Goal: Transaction & Acquisition: Purchase product/service

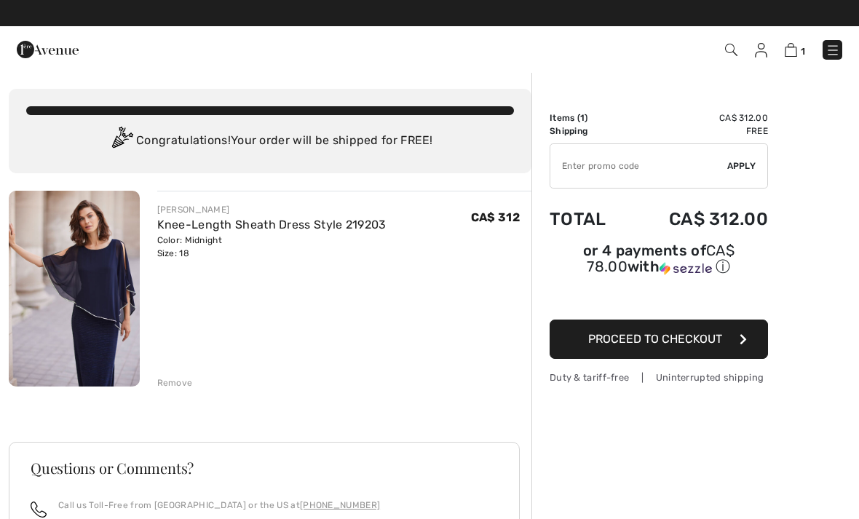
click at [578, 163] on input "TEXT" at bounding box center [639, 166] width 177 height 44
type input "FLASH15"
click at [738, 162] on span "Apply" at bounding box center [741, 165] width 29 height 13
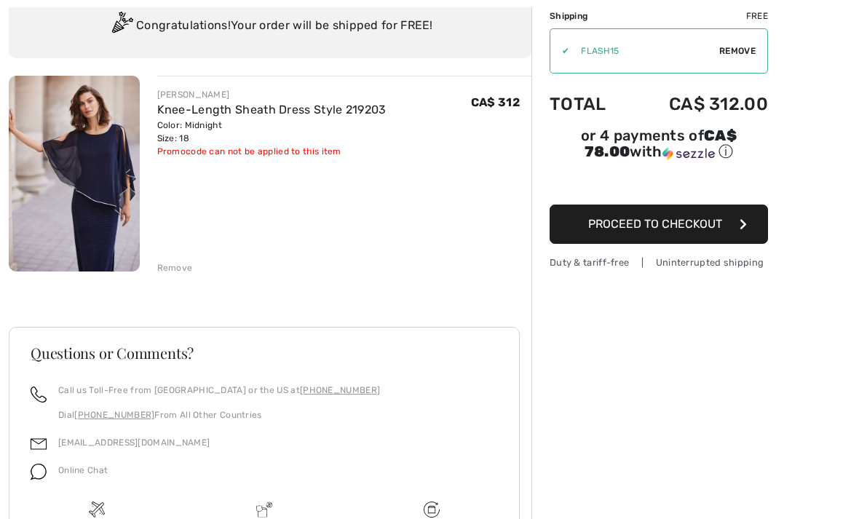
scroll to position [117, 0]
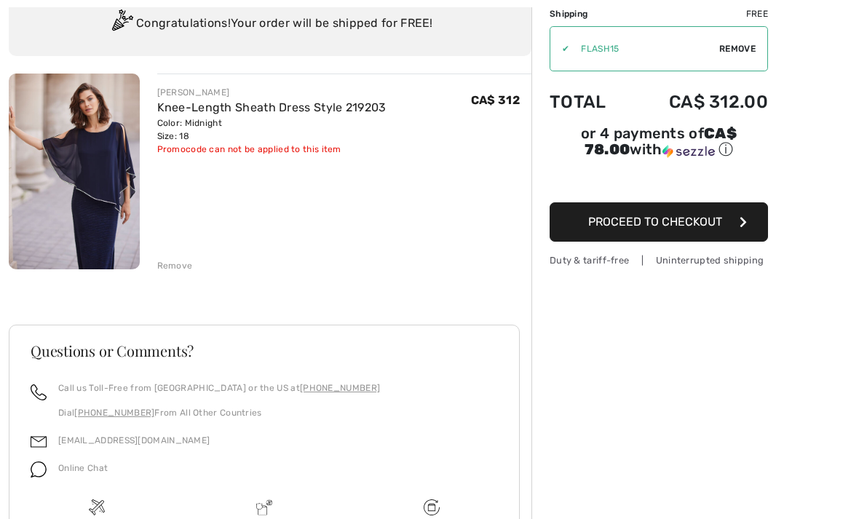
click at [56, 465] on div "Online Chat" at bounding box center [77, 473] width 61 height 28
click at [38, 473] on img at bounding box center [39, 470] width 16 height 16
click at [58, 470] on span "Online Chat" at bounding box center [83, 468] width 50 height 10
click at [38, 473] on img at bounding box center [39, 470] width 16 height 16
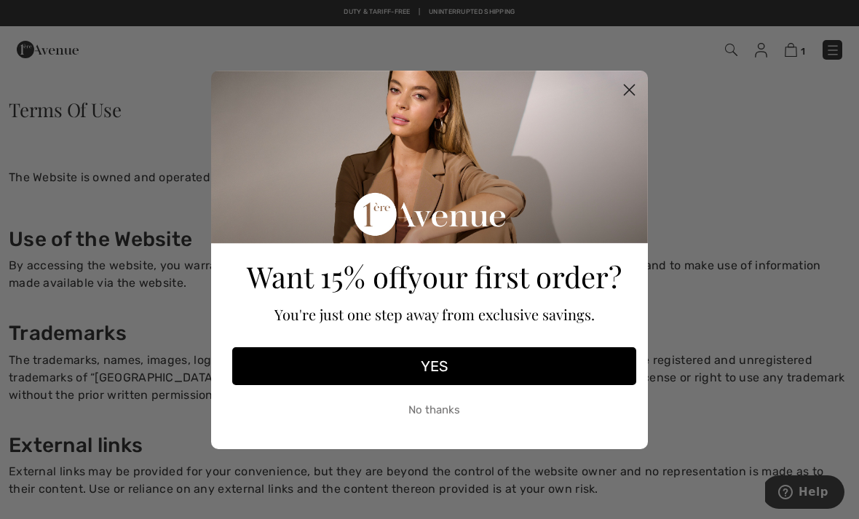
click at [631, 88] on icon "Close dialog" at bounding box center [630, 89] width 10 height 10
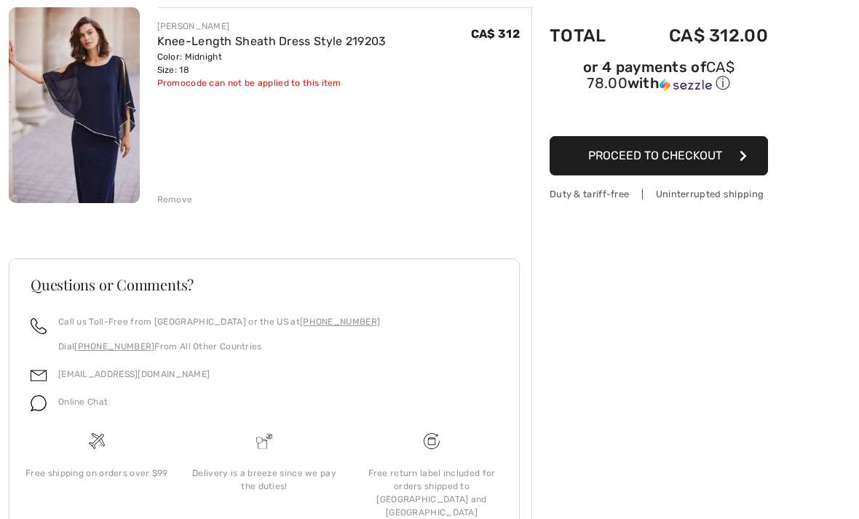
scroll to position [197, 0]
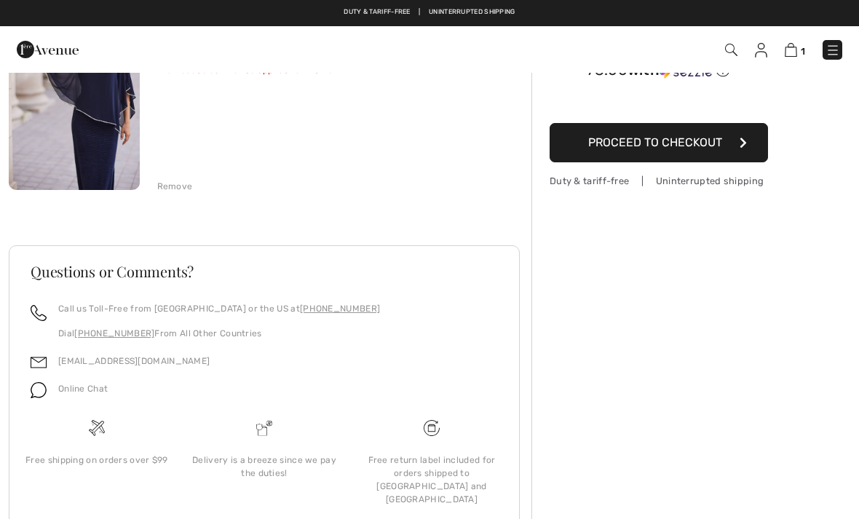
click at [39, 389] on img at bounding box center [39, 390] width 16 height 16
click at [70, 392] on span "Online Chat" at bounding box center [83, 389] width 50 height 10
click at [40, 393] on img at bounding box center [39, 390] width 16 height 16
click at [128, 407] on div "Online Chat" at bounding box center [265, 393] width 468 height 28
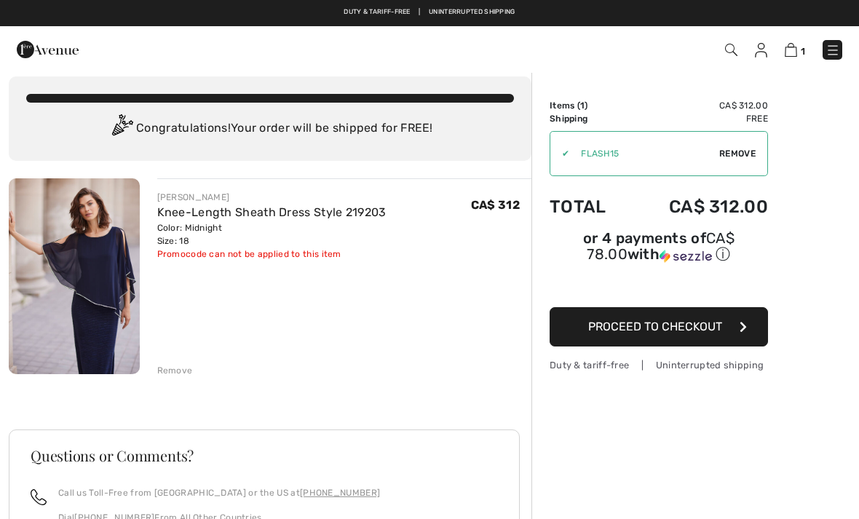
scroll to position [0, 0]
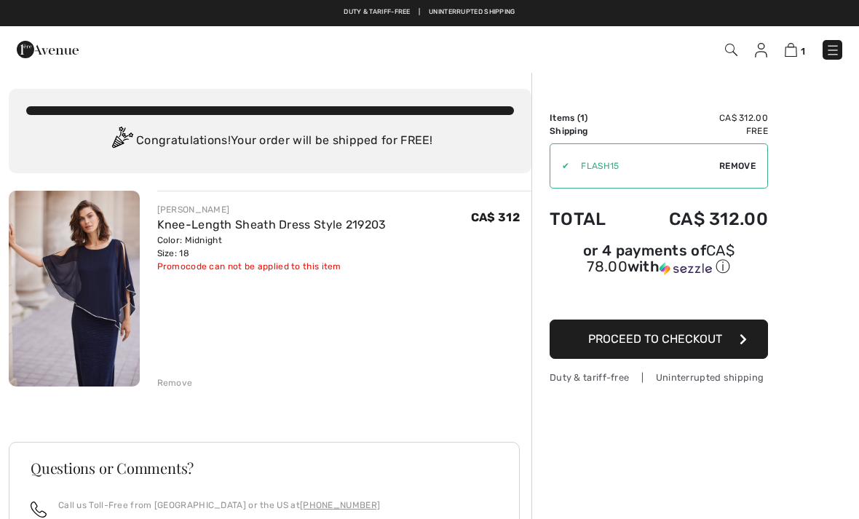
click at [832, 50] on img at bounding box center [833, 50] width 15 height 15
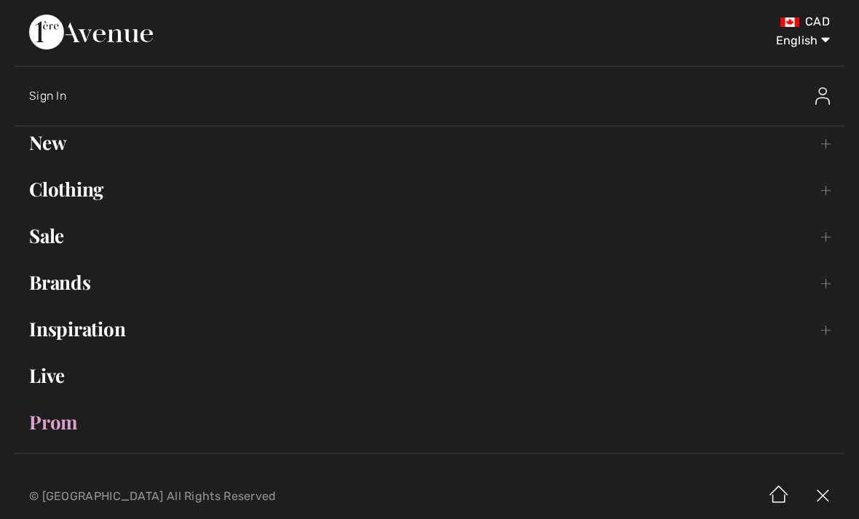
click at [73, 415] on link "Prom" at bounding box center [430, 422] width 830 height 32
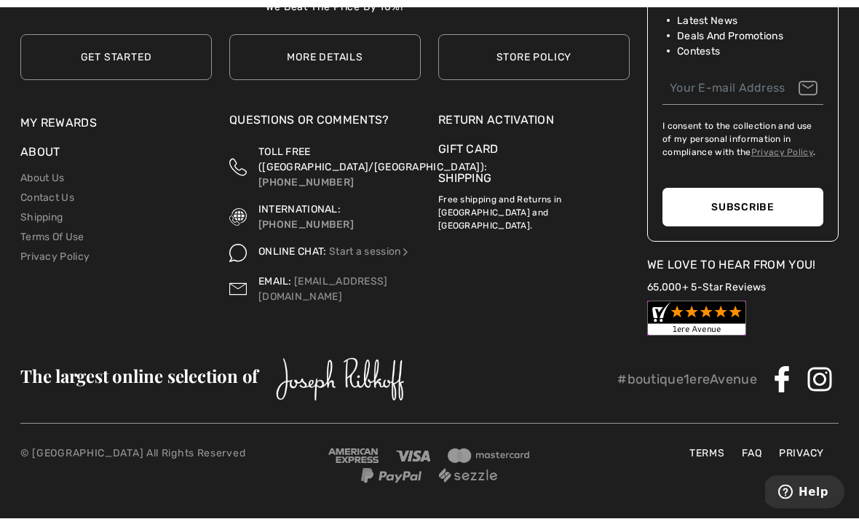
scroll to position [1549, 0]
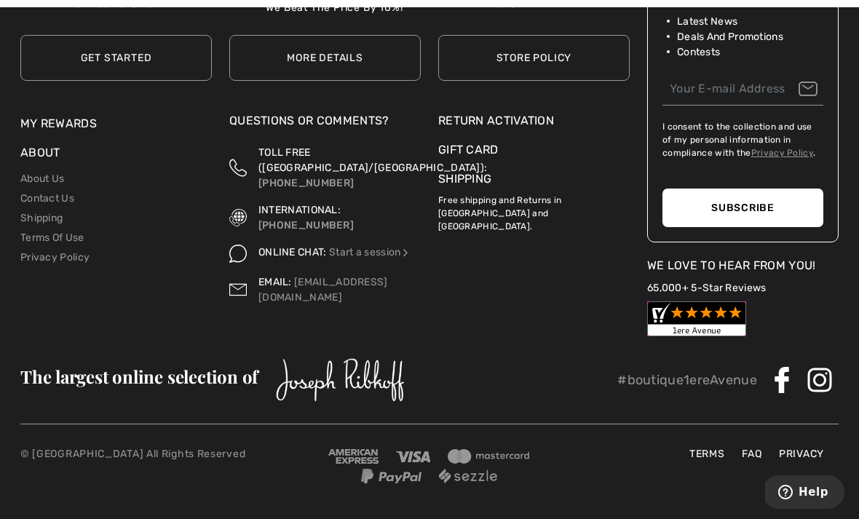
click at [68, 244] on link "Terms Of Use" at bounding box center [52, 238] width 64 height 12
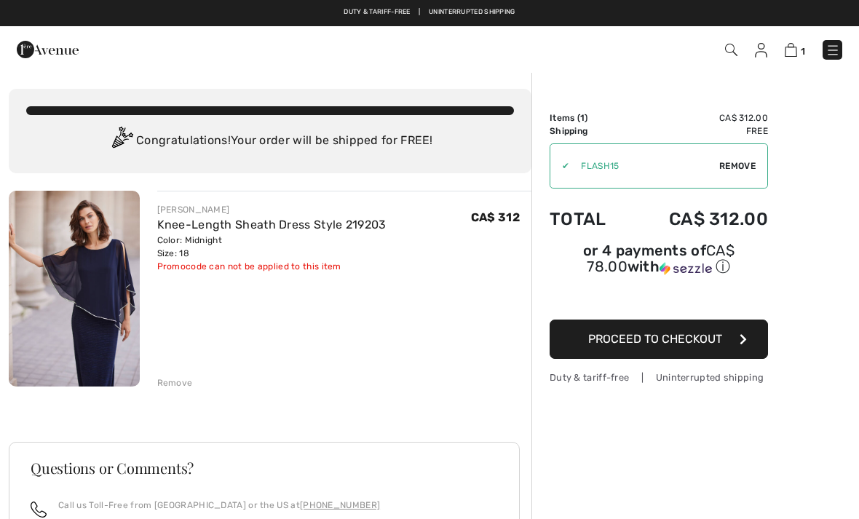
click at [690, 383] on div "Duty & tariff-free | Uninterrupted shipping" at bounding box center [659, 378] width 218 height 14
click at [703, 382] on div "Duty & tariff-free | Uninterrupted shipping" at bounding box center [659, 378] width 218 height 14
click at [643, 339] on span "Proceed to Checkout" at bounding box center [655, 339] width 134 height 14
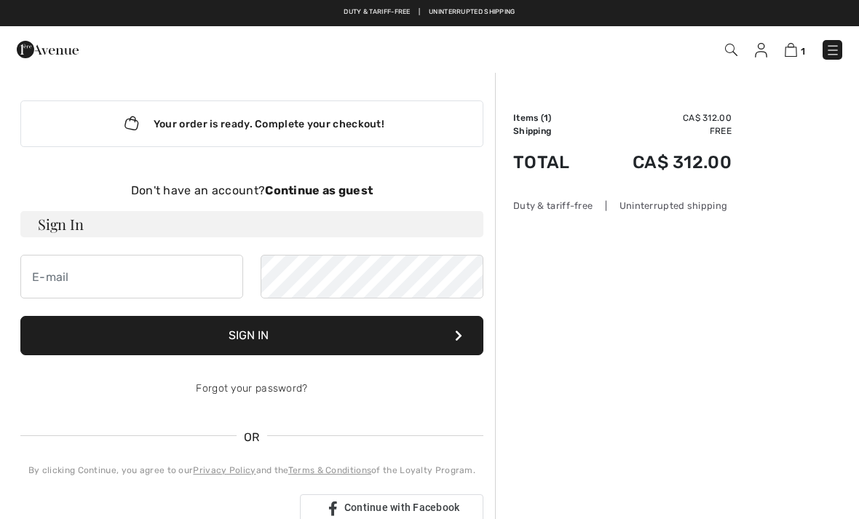
click at [835, 50] on img at bounding box center [833, 50] width 15 height 15
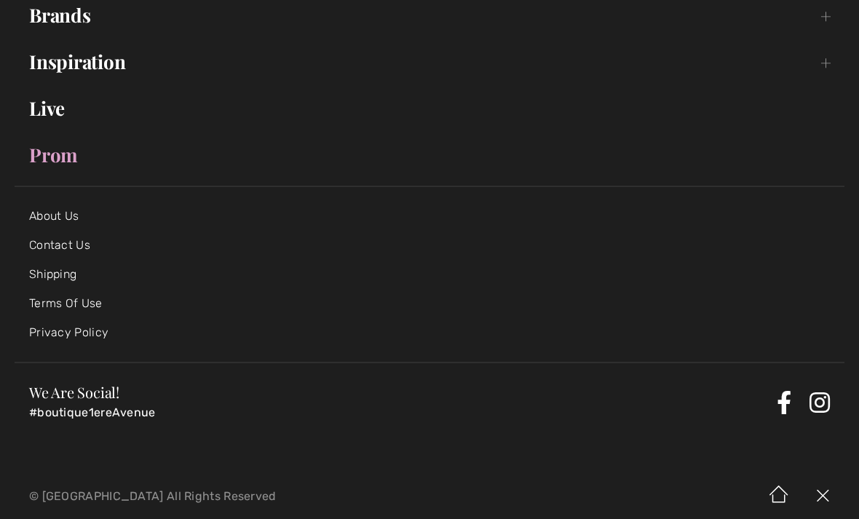
scroll to position [267, 0]
click at [42, 304] on link "Terms Of Use" at bounding box center [66, 304] width 74 height 14
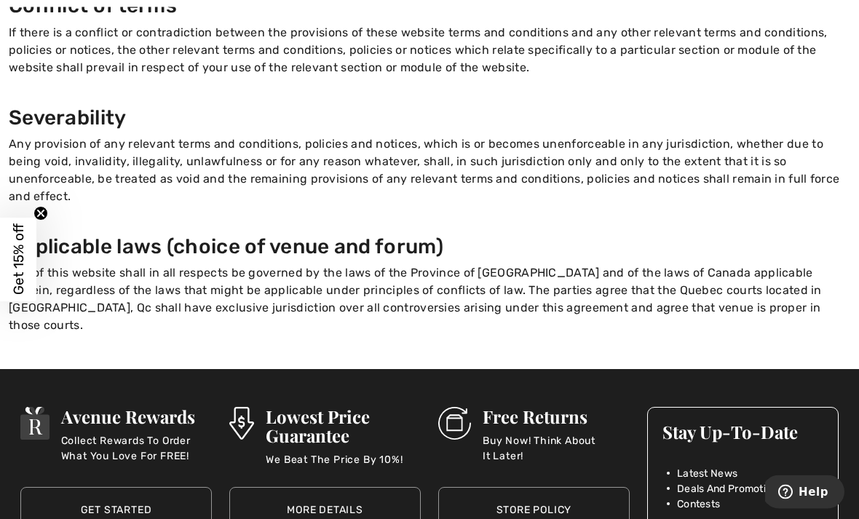
scroll to position [1937, 0]
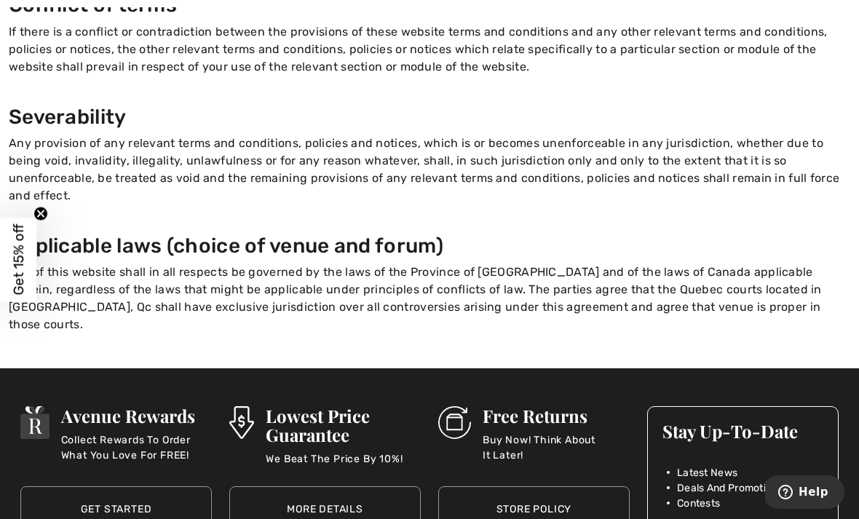
click at [548, 486] on link "Store Policy" at bounding box center [534, 509] width 192 height 46
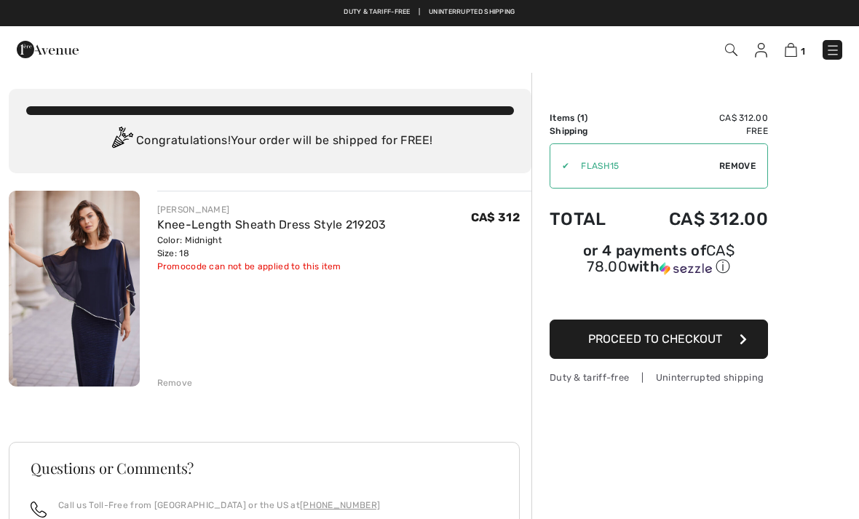
click at [833, 56] on img at bounding box center [833, 50] width 15 height 15
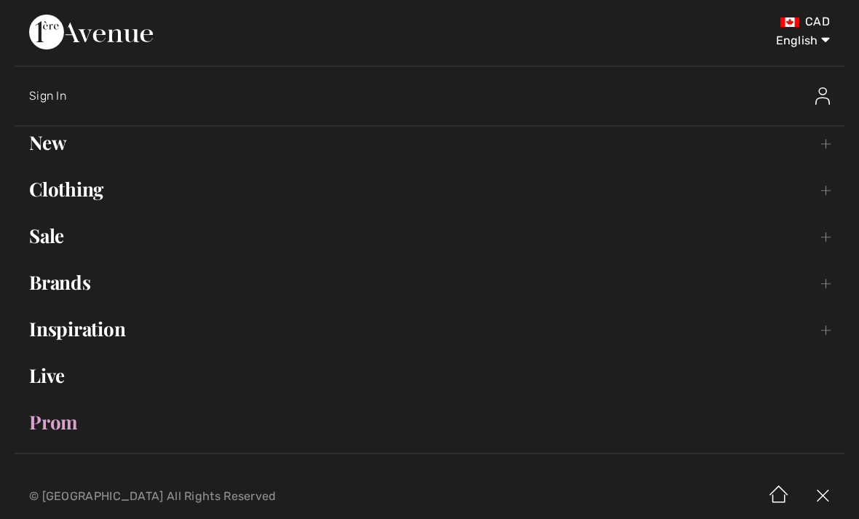
click at [55, 421] on link "Prom" at bounding box center [430, 422] width 830 height 32
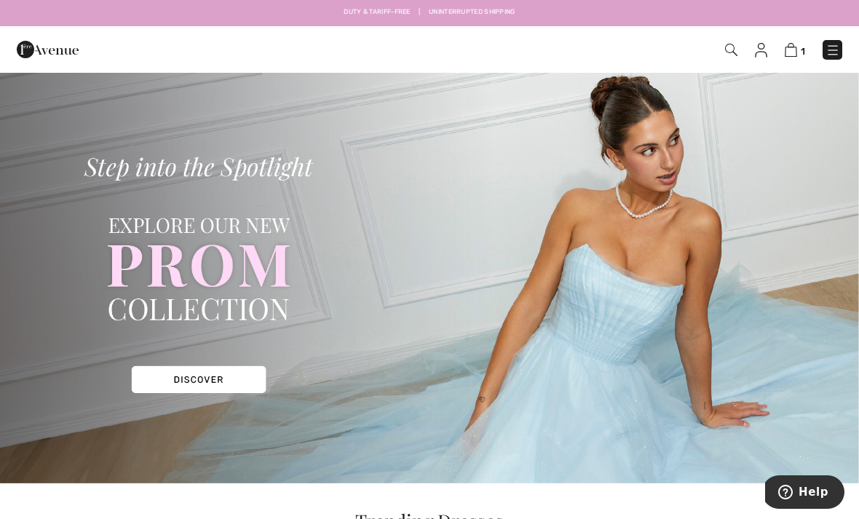
click at [179, 379] on img at bounding box center [429, 277] width 859 height 412
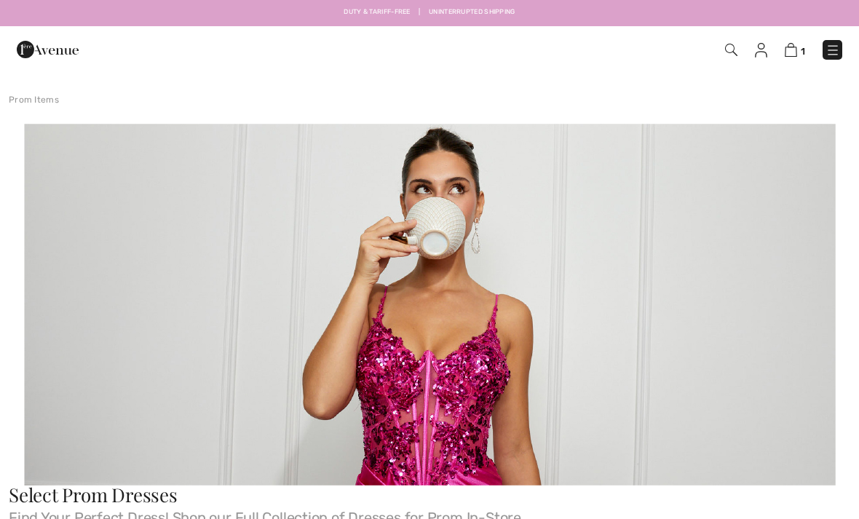
checkbox input "true"
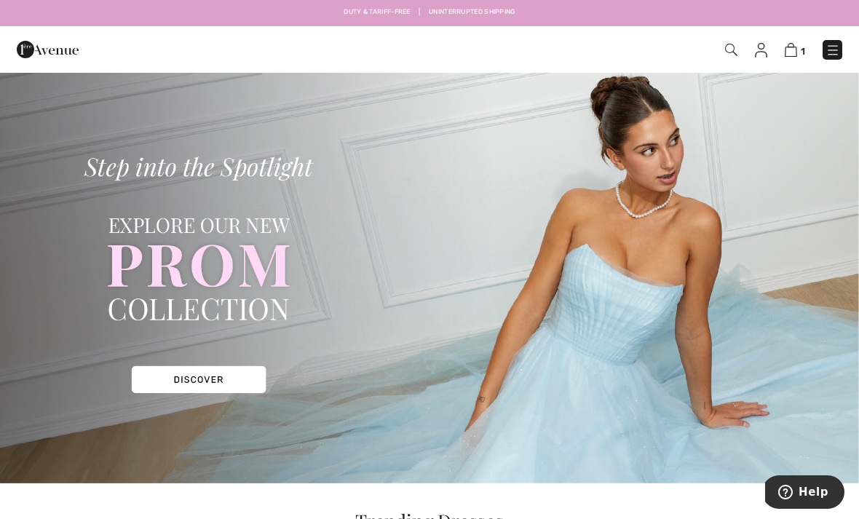
click at [792, 45] on img at bounding box center [791, 50] width 12 height 14
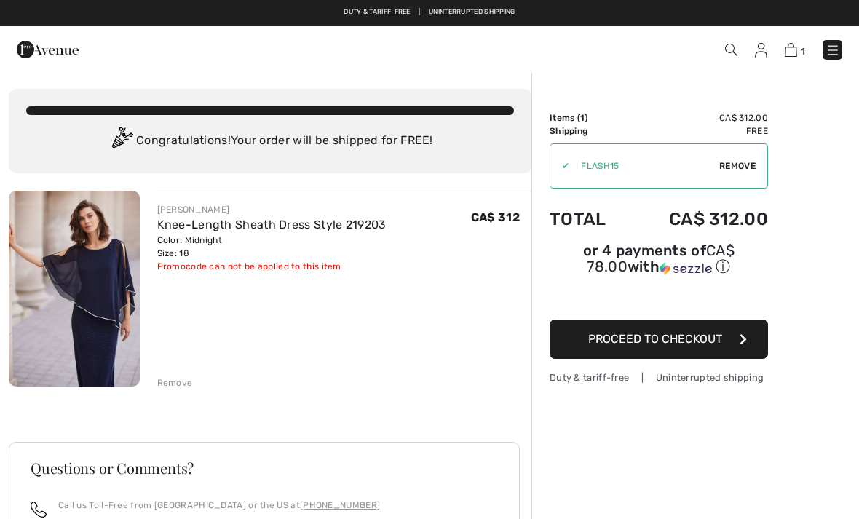
click at [657, 344] on span "Proceed to Checkout" at bounding box center [655, 339] width 134 height 14
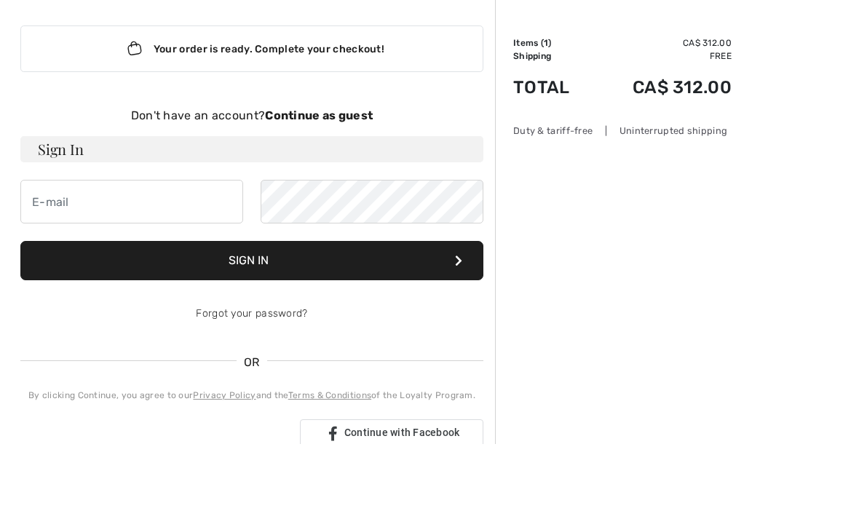
click at [313, 184] on strong "Continue as guest" at bounding box center [319, 191] width 108 height 14
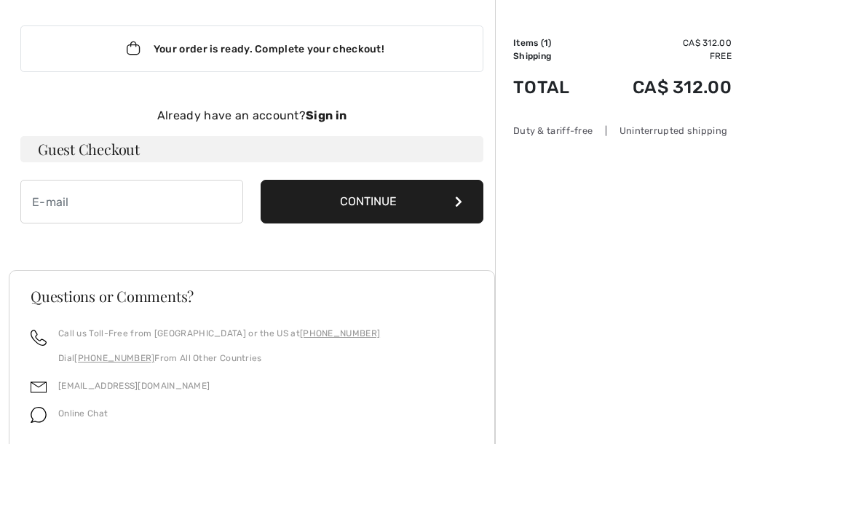
scroll to position [75, 0]
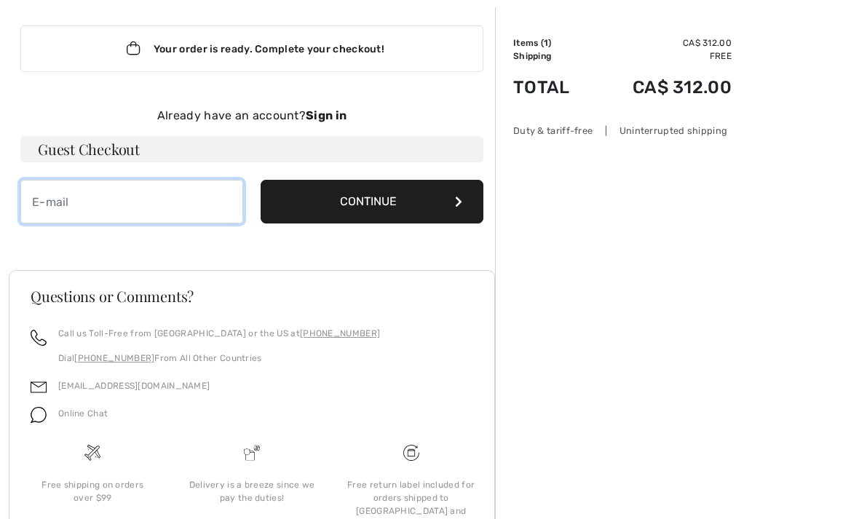
click at [45, 204] on input "email" at bounding box center [131, 202] width 223 height 44
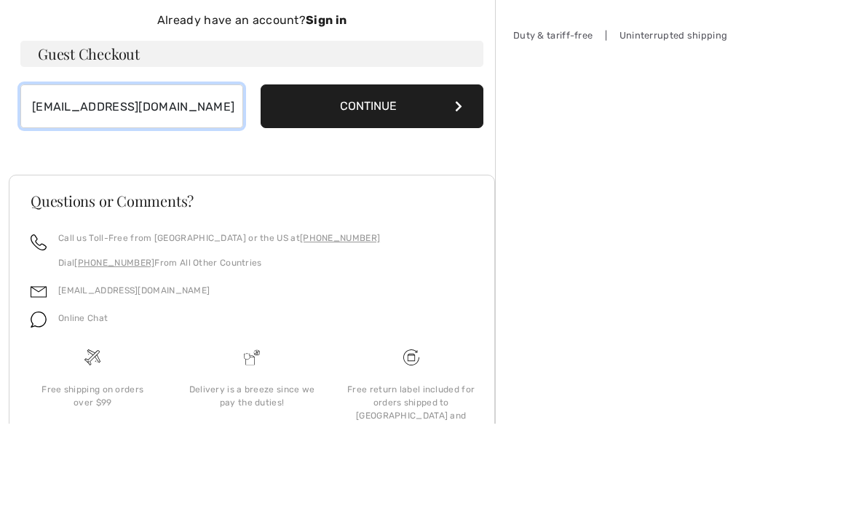
type input "lornadcan@gmail.com"
click at [331, 180] on button "Continue" at bounding box center [372, 202] width 223 height 44
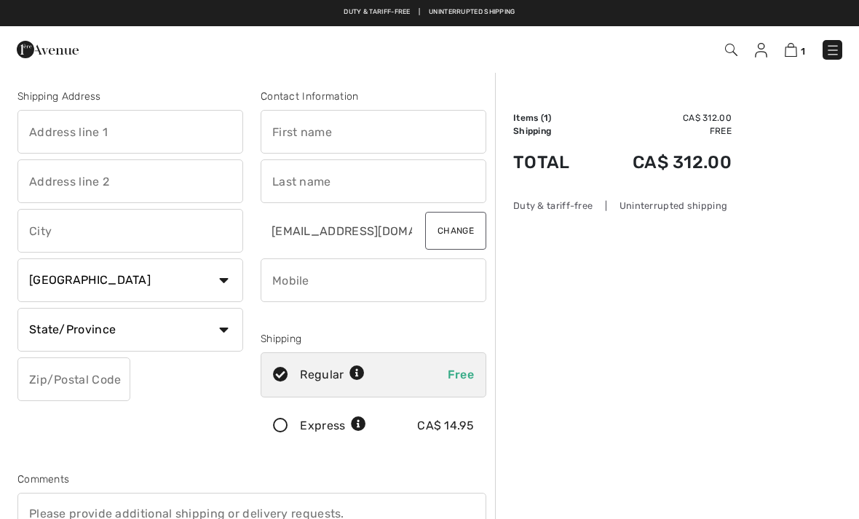
click at [42, 133] on input "text" at bounding box center [130, 132] width 226 height 44
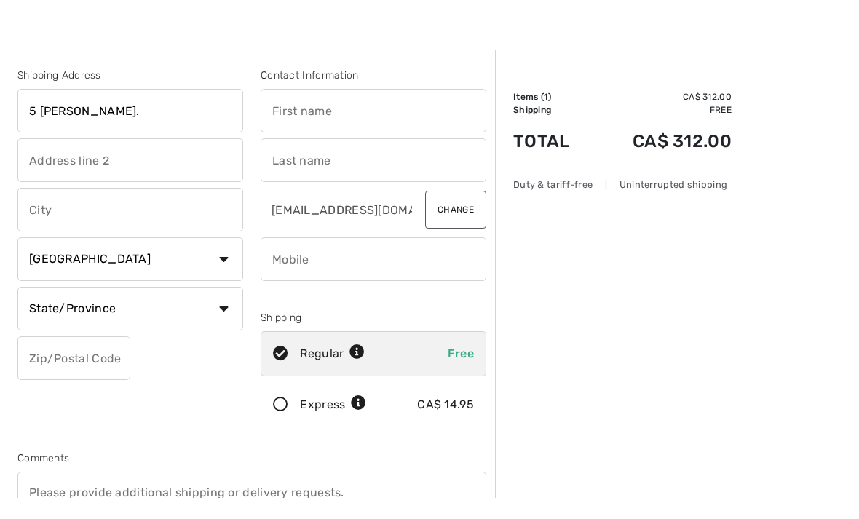
type input "5 Bagshaw Cres."
click at [31, 215] on input "text" at bounding box center [130, 231] width 226 height 44
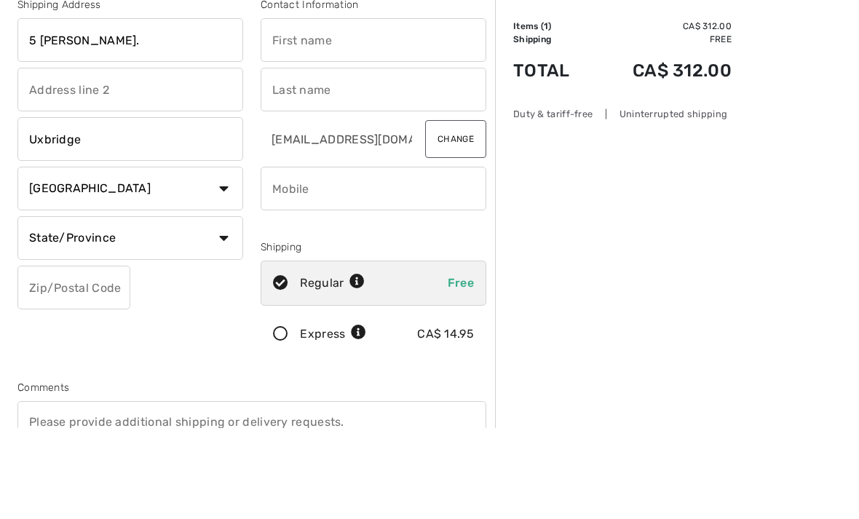
click at [40, 308] on select "State/Province Alberta British Columbia Manitoba New Brunswick Newfoundland and…" at bounding box center [130, 330] width 226 height 44
type input "Uxbridge"
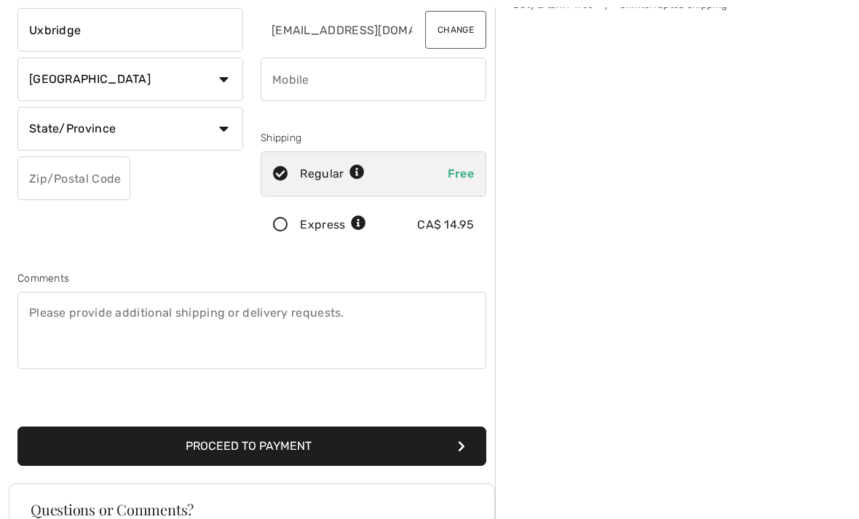
select select "ON"
click at [33, 175] on input "text" at bounding box center [73, 179] width 113 height 44
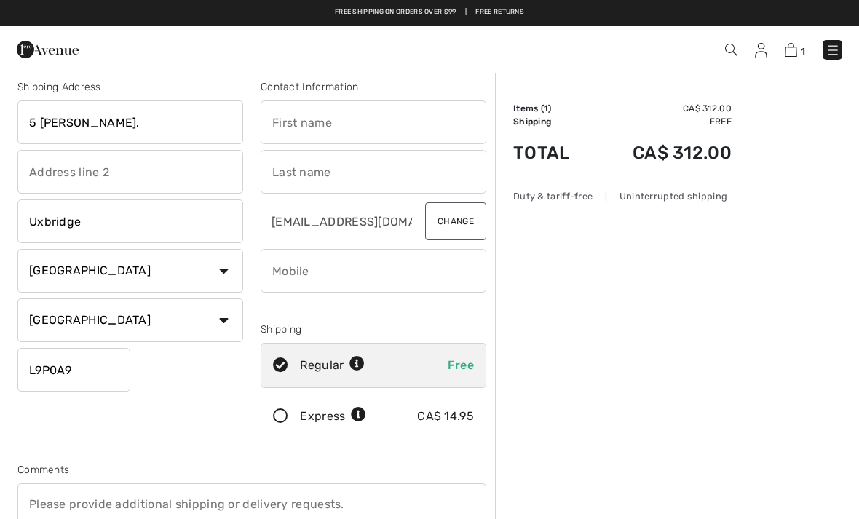
scroll to position [0, 0]
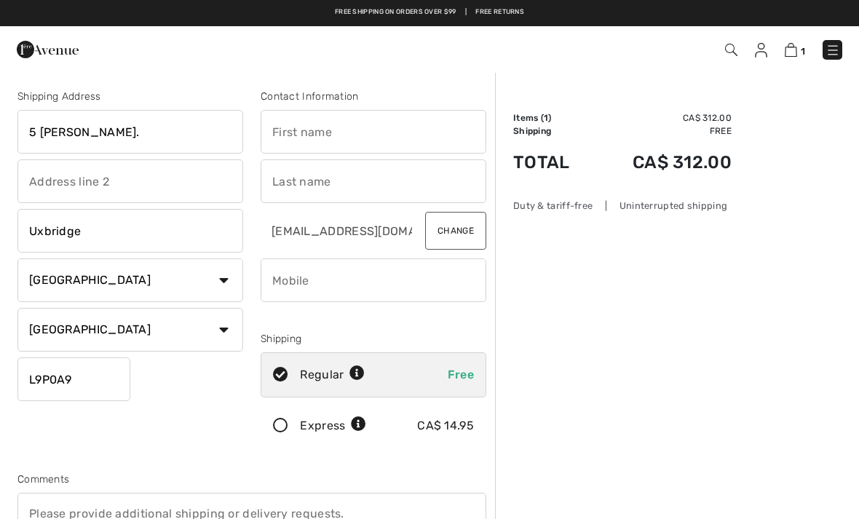
type input "L9P0A9"
click at [280, 133] on input "text" at bounding box center [374, 132] width 226 height 44
type input "Lorna"
click at [282, 186] on input "text" at bounding box center [374, 181] width 226 height 44
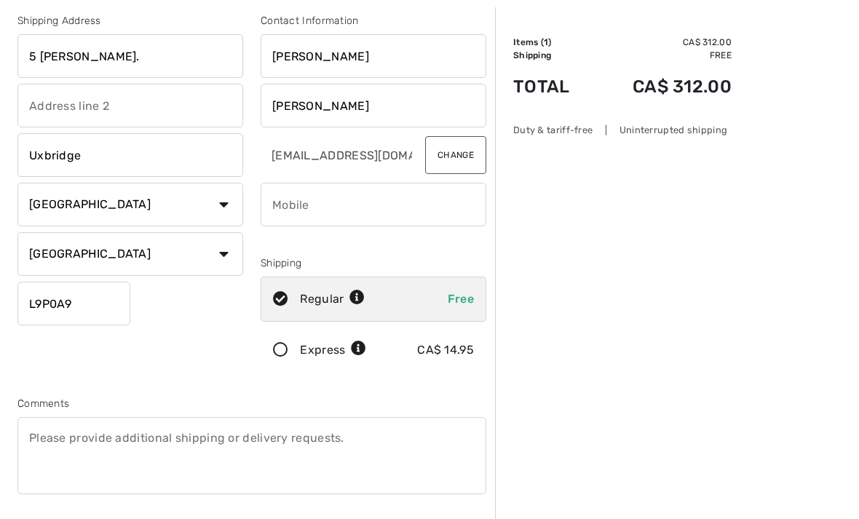
type input "Doerner"
click at [288, 200] on input "phone" at bounding box center [374, 205] width 226 height 44
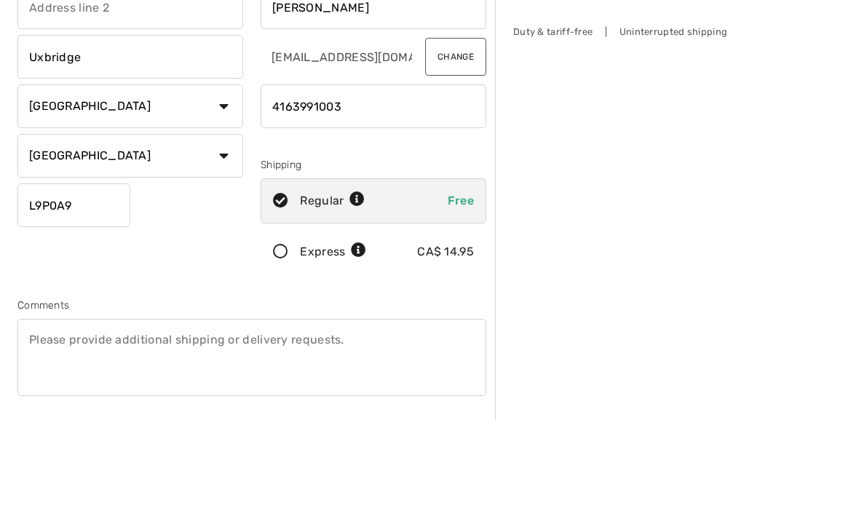
scroll to position [175, 0]
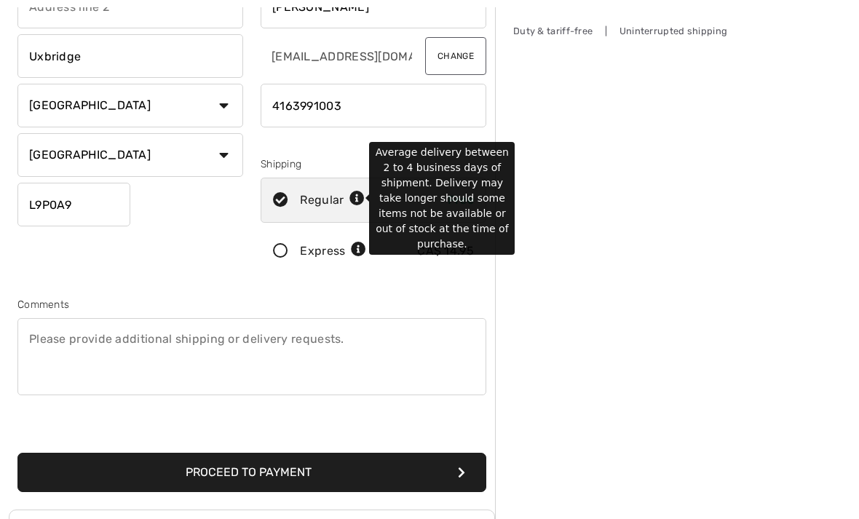
type input "4163991003"
click at [362, 197] on icon at bounding box center [357, 199] width 15 height 15
radio input "true"
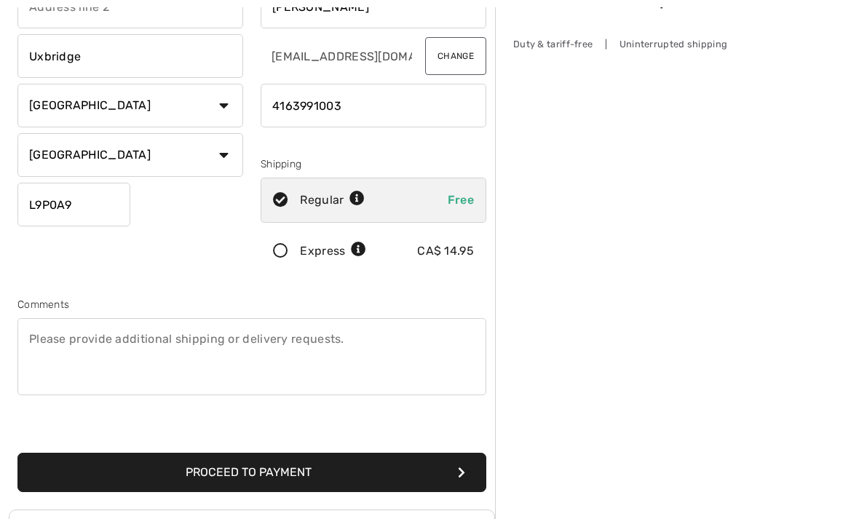
click at [367, 254] on input "radio" at bounding box center [371, 251] width 9 height 44
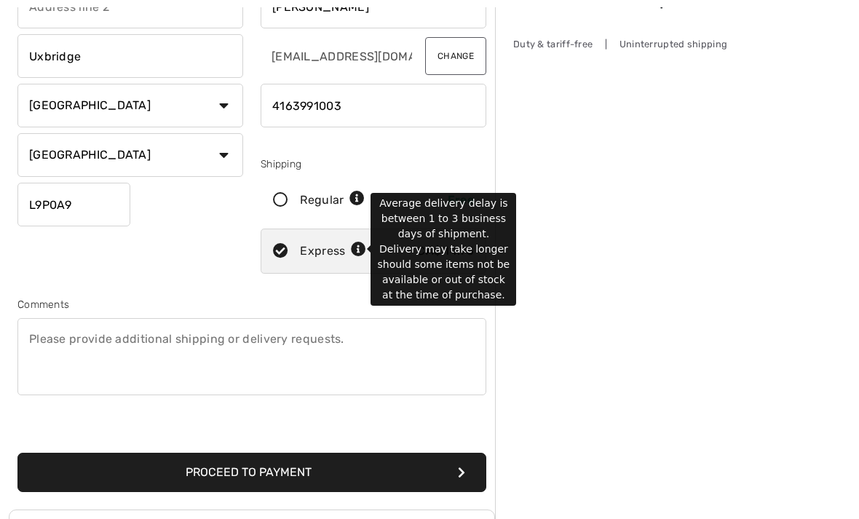
click at [358, 248] on icon at bounding box center [358, 249] width 15 height 15
radio input "true"
click at [36, 334] on textarea at bounding box center [251, 356] width 469 height 77
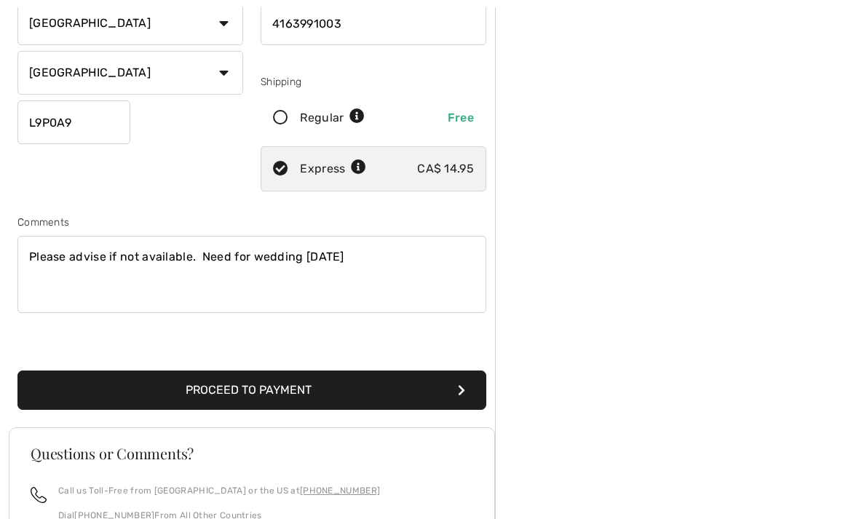
scroll to position [264, 0]
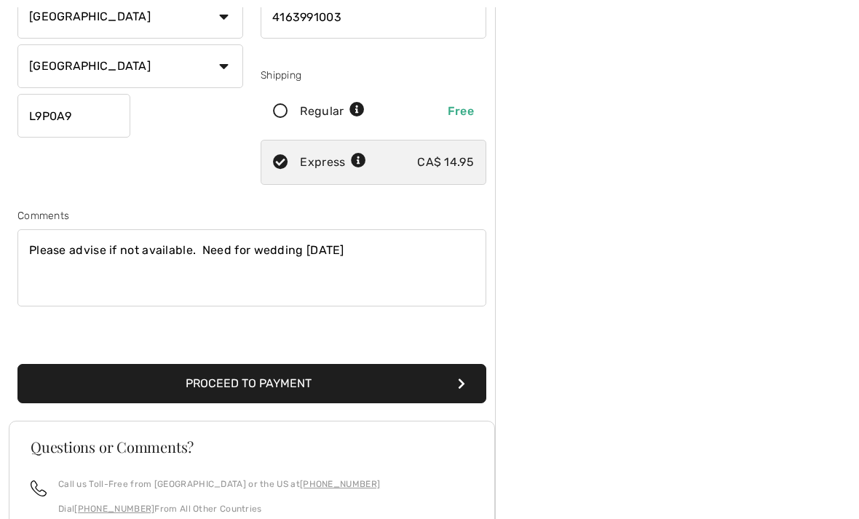
type textarea "Please advise if not available. Need for wedding Sept. 20/25"
click at [280, 379] on button "Proceed to Payment" at bounding box center [251, 383] width 469 height 39
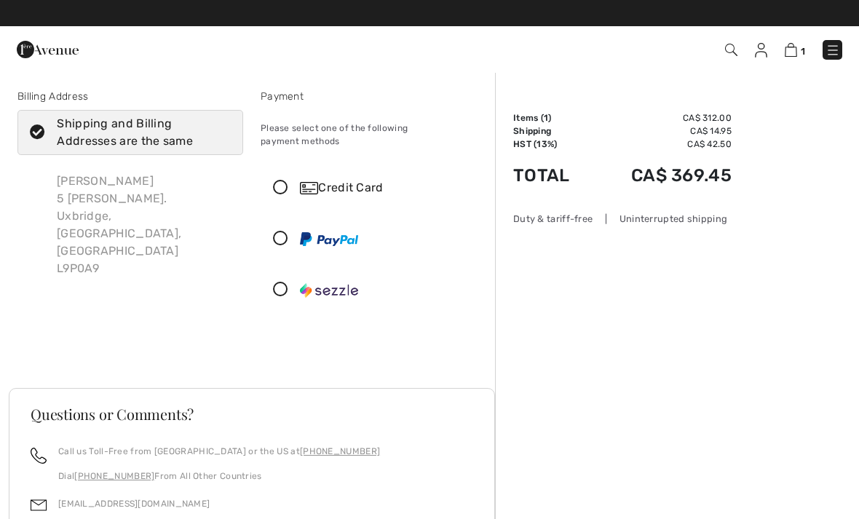
click at [279, 181] on icon at bounding box center [280, 188] width 39 height 15
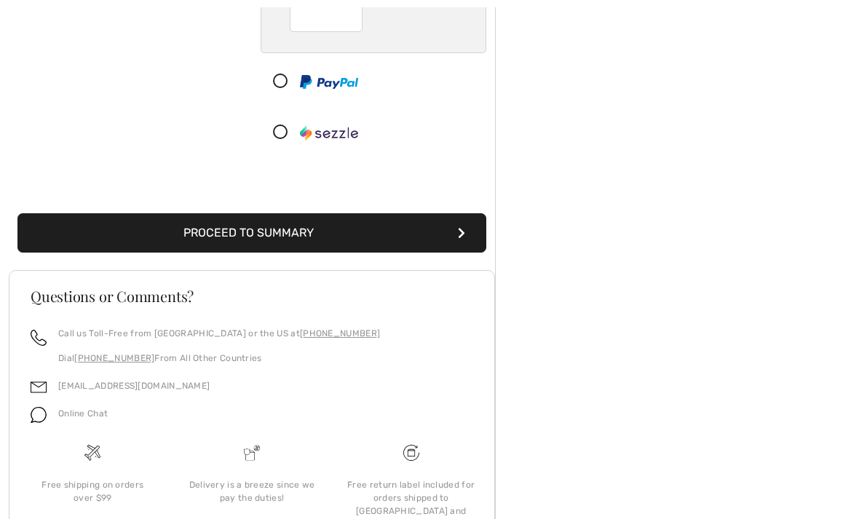
scroll to position [332, 0]
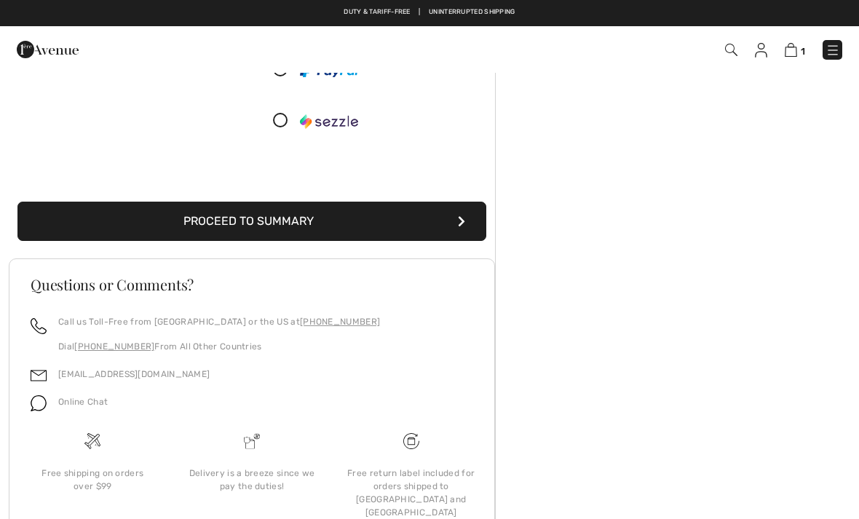
click at [260, 210] on button "Proceed to Summary" at bounding box center [251, 221] width 469 height 39
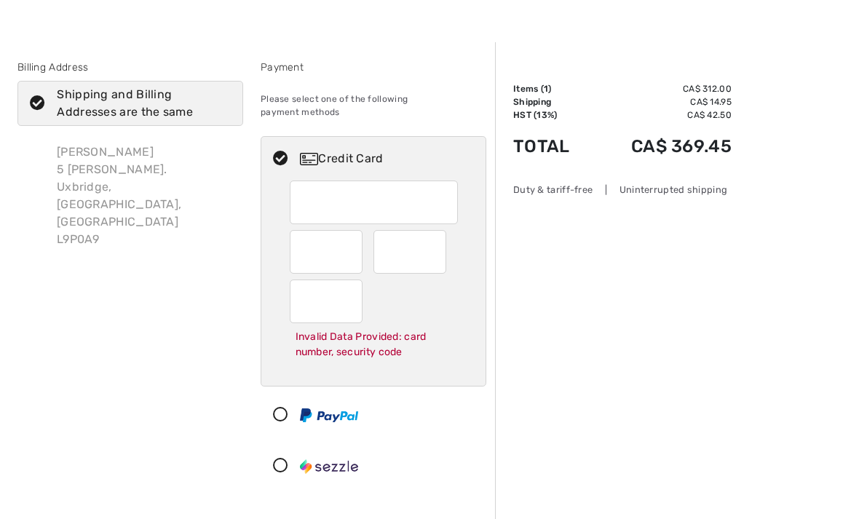
scroll to position [0, 0]
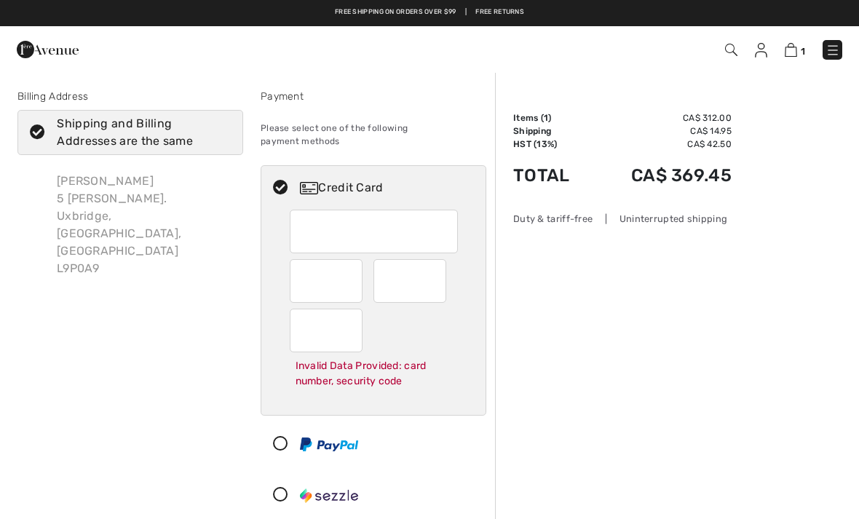
click at [791, 50] on img at bounding box center [791, 50] width 12 height 14
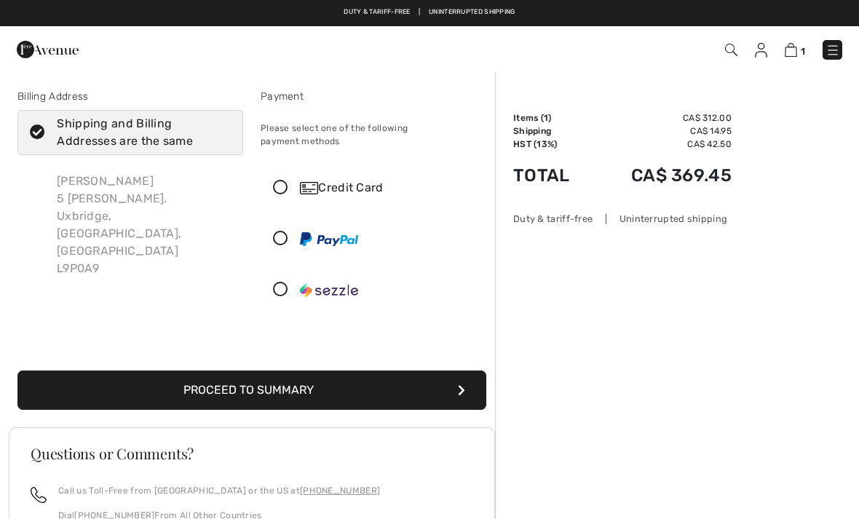
click at [280, 181] on icon at bounding box center [280, 188] width 39 height 15
radio input "true"
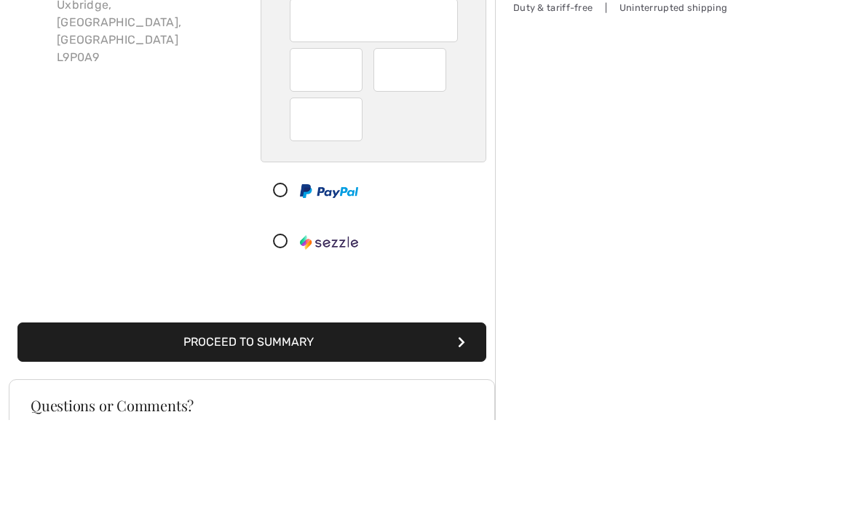
scroll to position [212, 0]
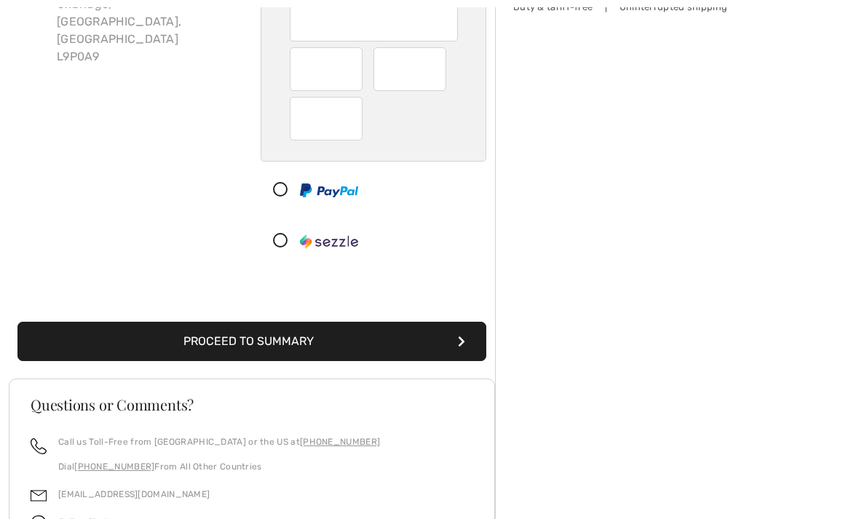
click at [170, 326] on button "Proceed to Summary" at bounding box center [251, 341] width 469 height 39
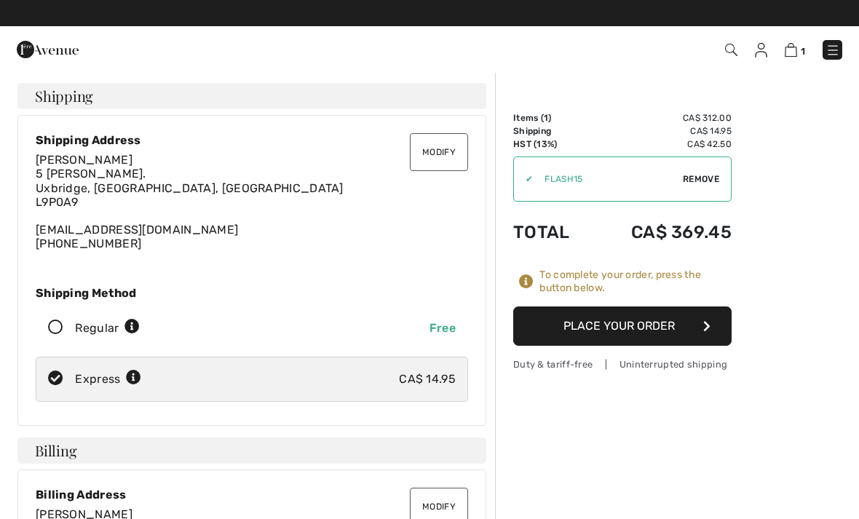
click at [618, 319] on button "Place Your Order" at bounding box center [622, 326] width 218 height 39
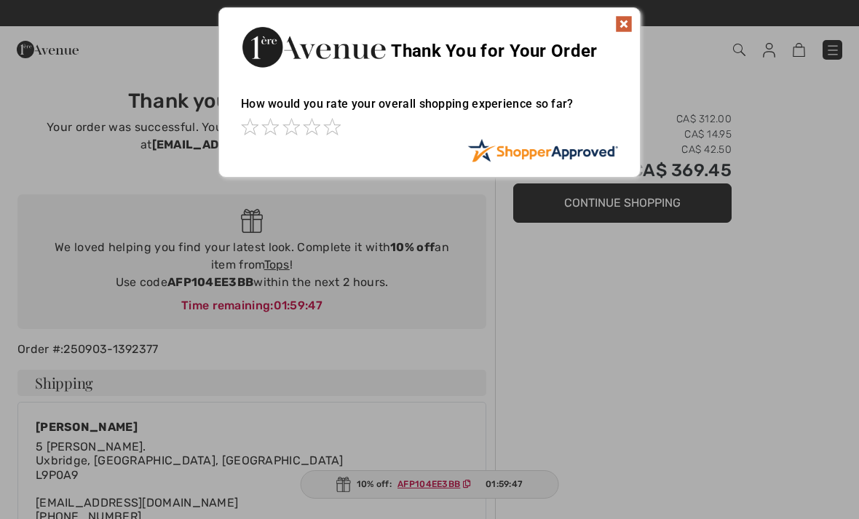
click at [624, 29] on img at bounding box center [623, 23] width 17 height 17
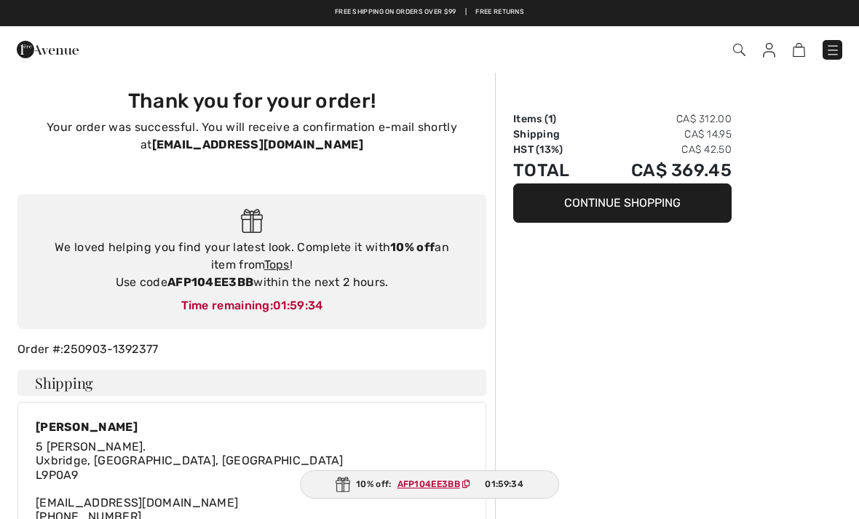
click at [425, 486] on ins "AFP104EE3BB" at bounding box center [429, 484] width 63 height 10
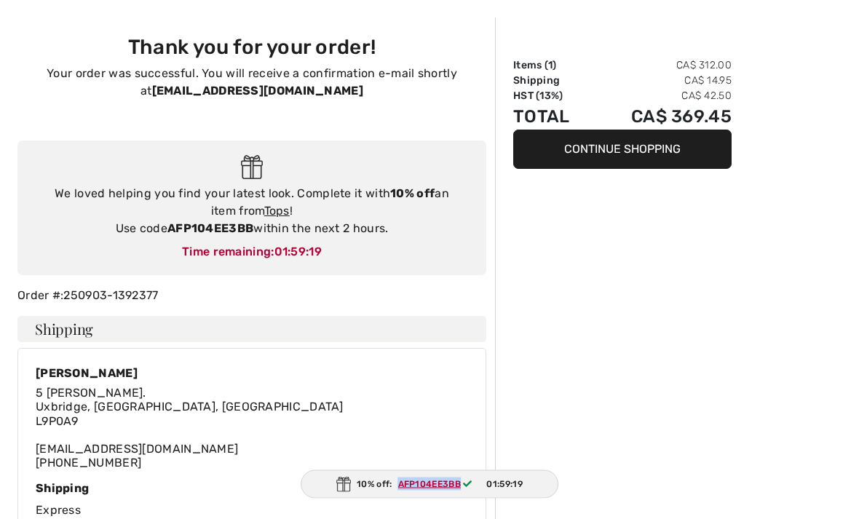
scroll to position [75, 0]
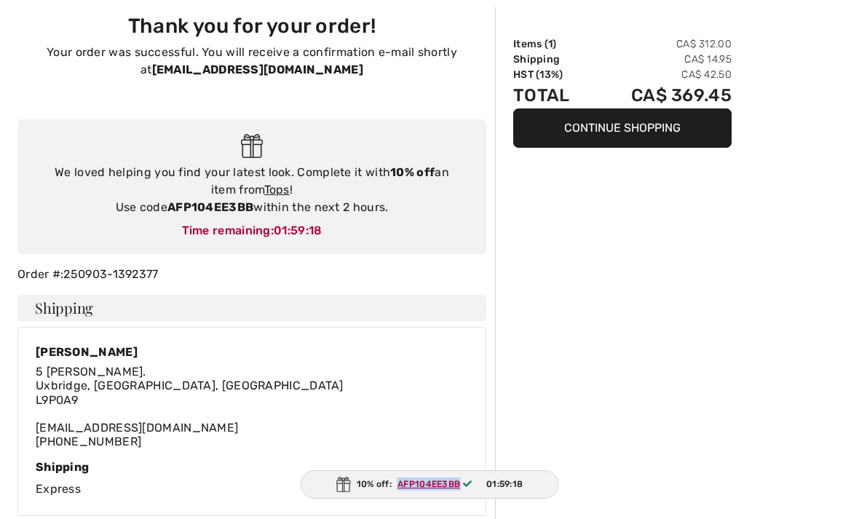
click at [539, 499] on div "10% off: AFP104EE3BB 01:59:18" at bounding box center [430, 484] width 259 height 28
click at [433, 489] on ins "AFP104EE3BB" at bounding box center [429, 484] width 63 height 10
click at [427, 489] on ins "AFP104EE3BB" at bounding box center [429, 484] width 63 height 10
click at [326, 437] on div "[PERSON_NAME] [STREET_ADDRESS][PERSON_NAME] [GEOGRAPHIC_DATA], [GEOGRAPHIC_DATA…" at bounding box center [252, 399] width 433 height 109
click at [366, 499] on div "10% off: AFP104EE3BB 01:59:02" at bounding box center [429, 484] width 259 height 28
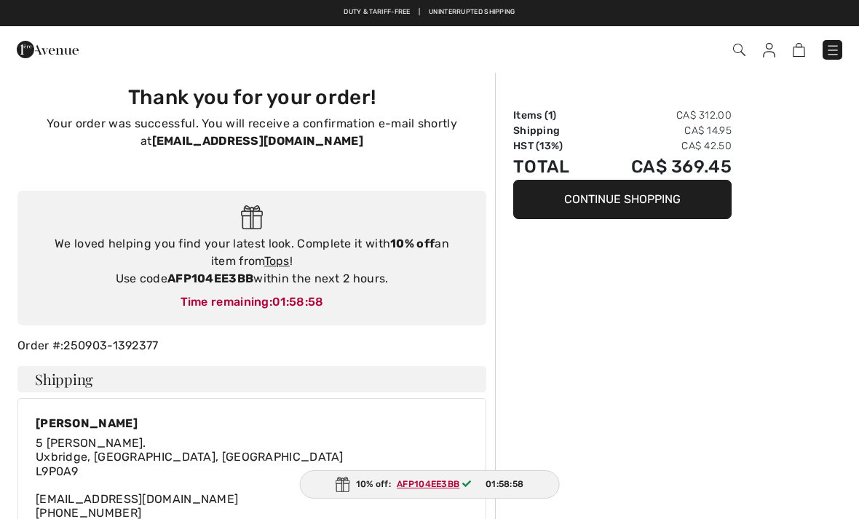
scroll to position [0, 0]
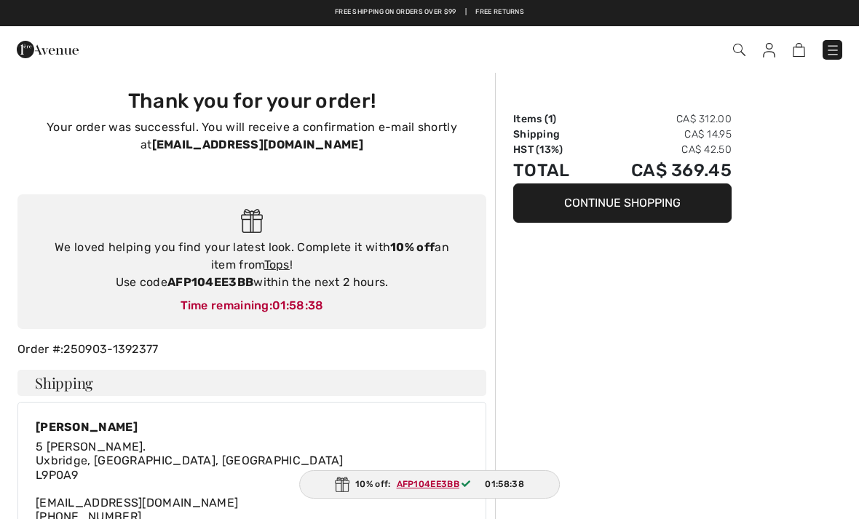
click at [466, 483] on icon at bounding box center [466, 484] width 9 height 9
